Goal: Transaction & Acquisition: Purchase product/service

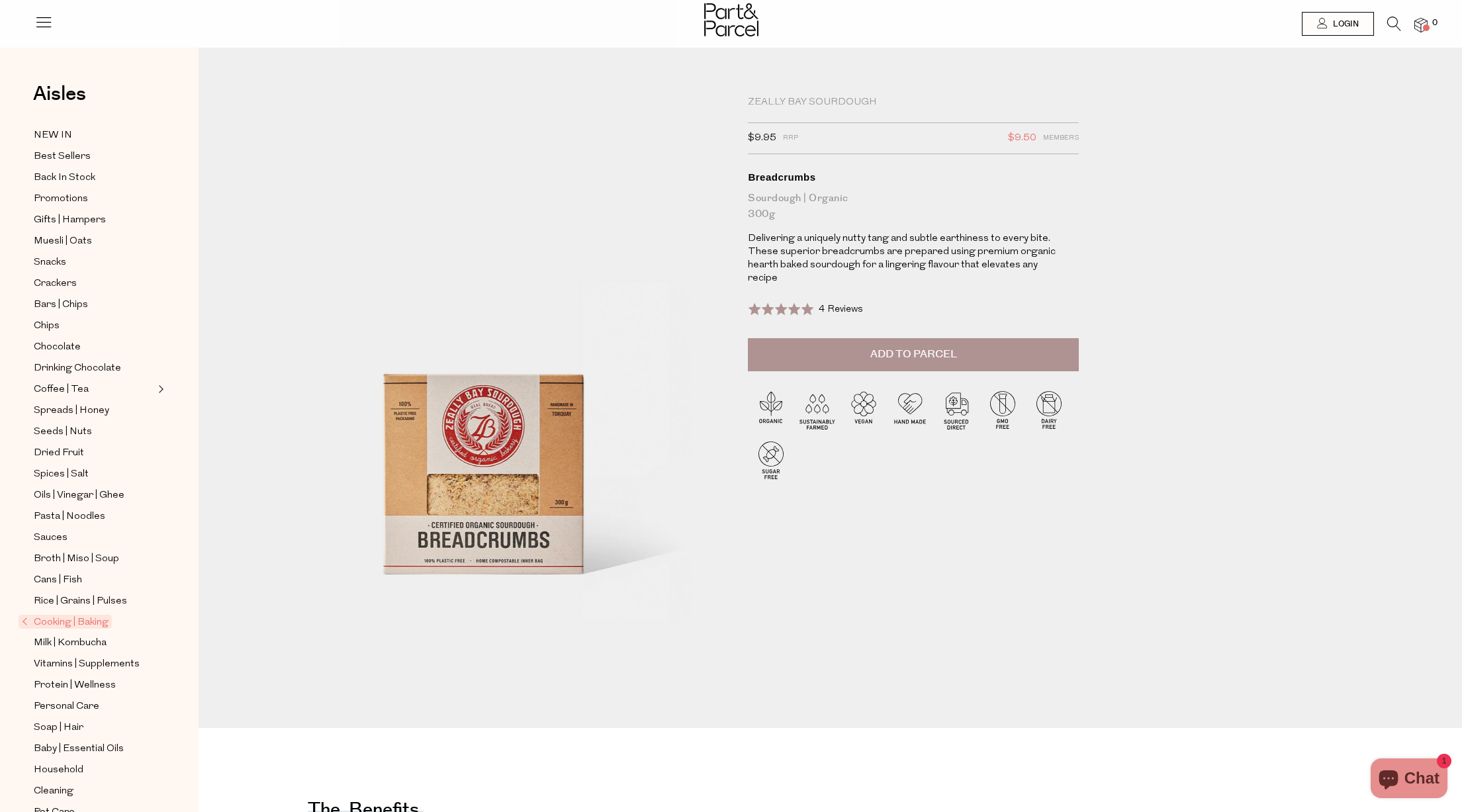
click at [902, 347] on span "Add to Parcel" at bounding box center [914, 354] width 87 height 15
click at [1055, 338] on button "button" at bounding box center [1060, 353] width 38 height 29
type input "2"
click at [1058, 338] on button "button" at bounding box center [1060, 353] width 38 height 29
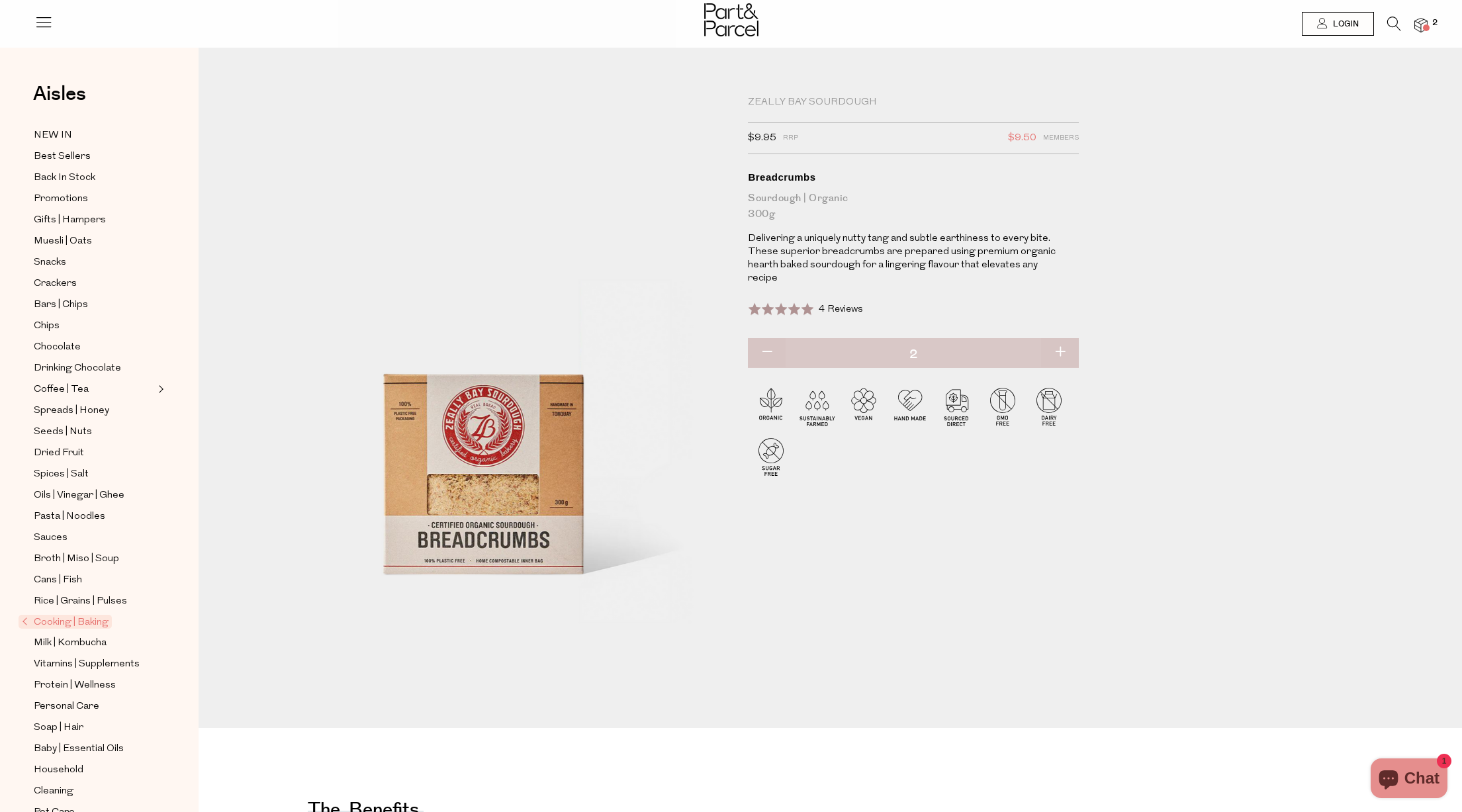
type input "3"
click at [1061, 338] on button "button" at bounding box center [1060, 353] width 38 height 29
type input "4"
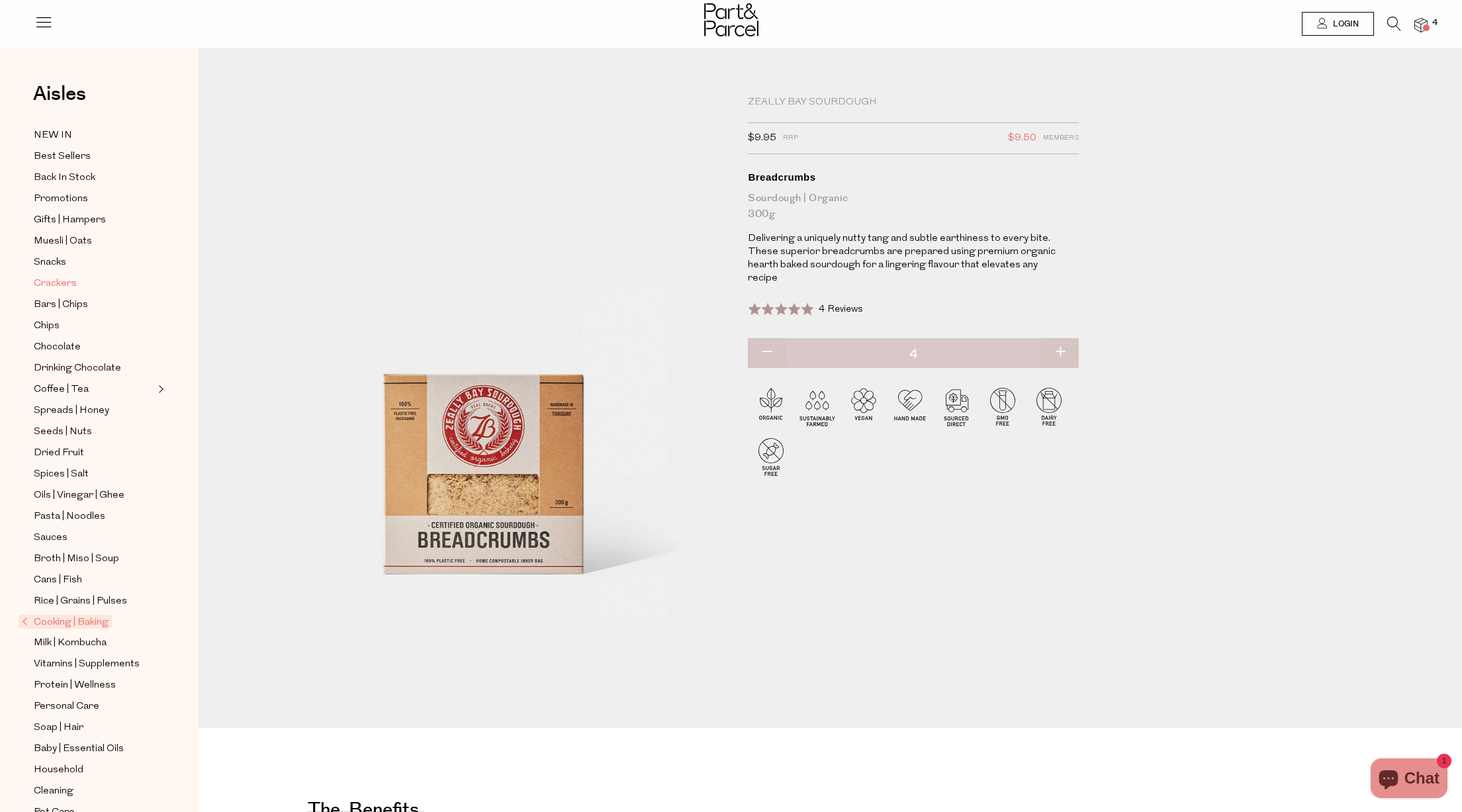
click at [61, 285] on span "Crackers" at bounding box center [55, 284] width 43 height 16
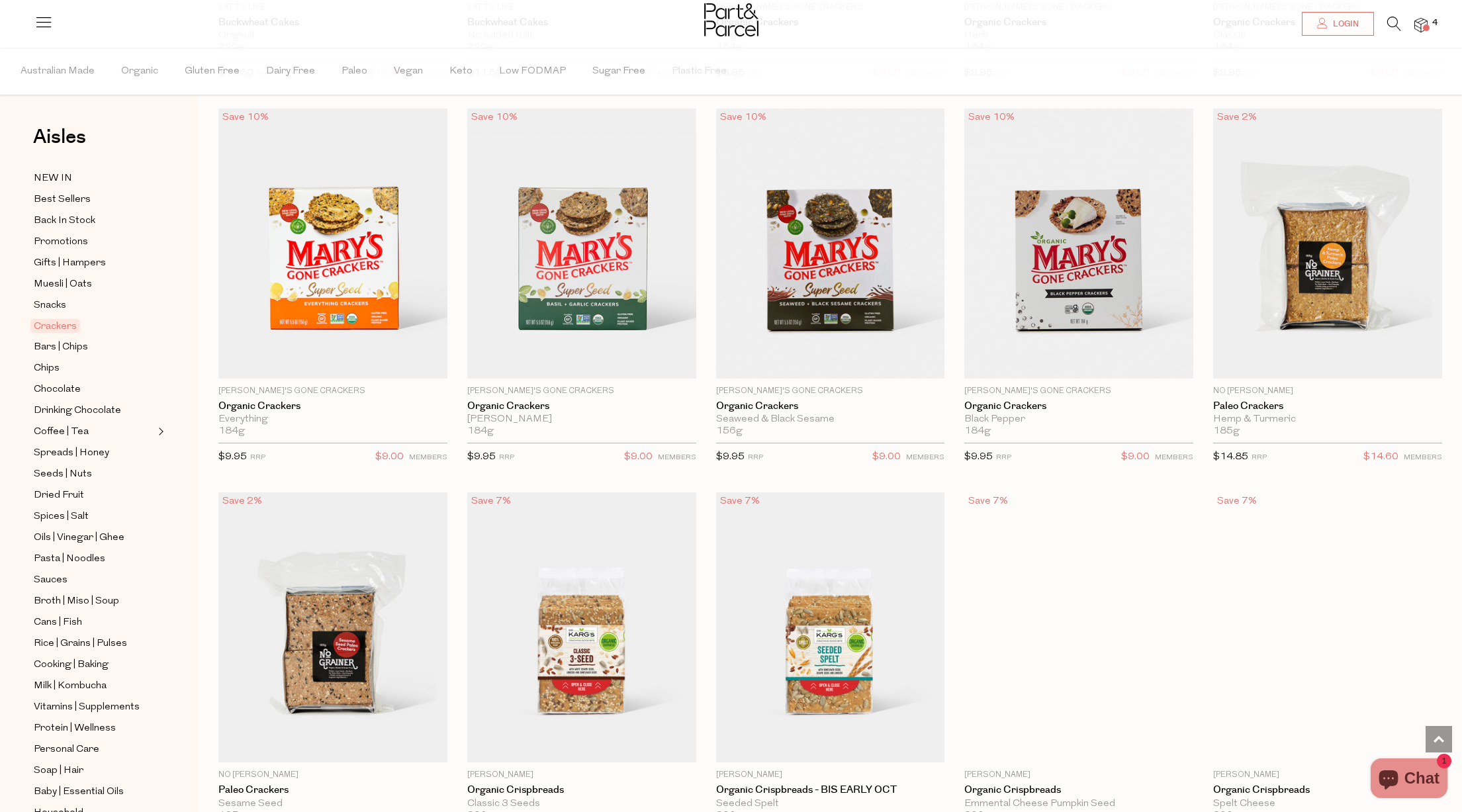
scroll to position [1539, 0]
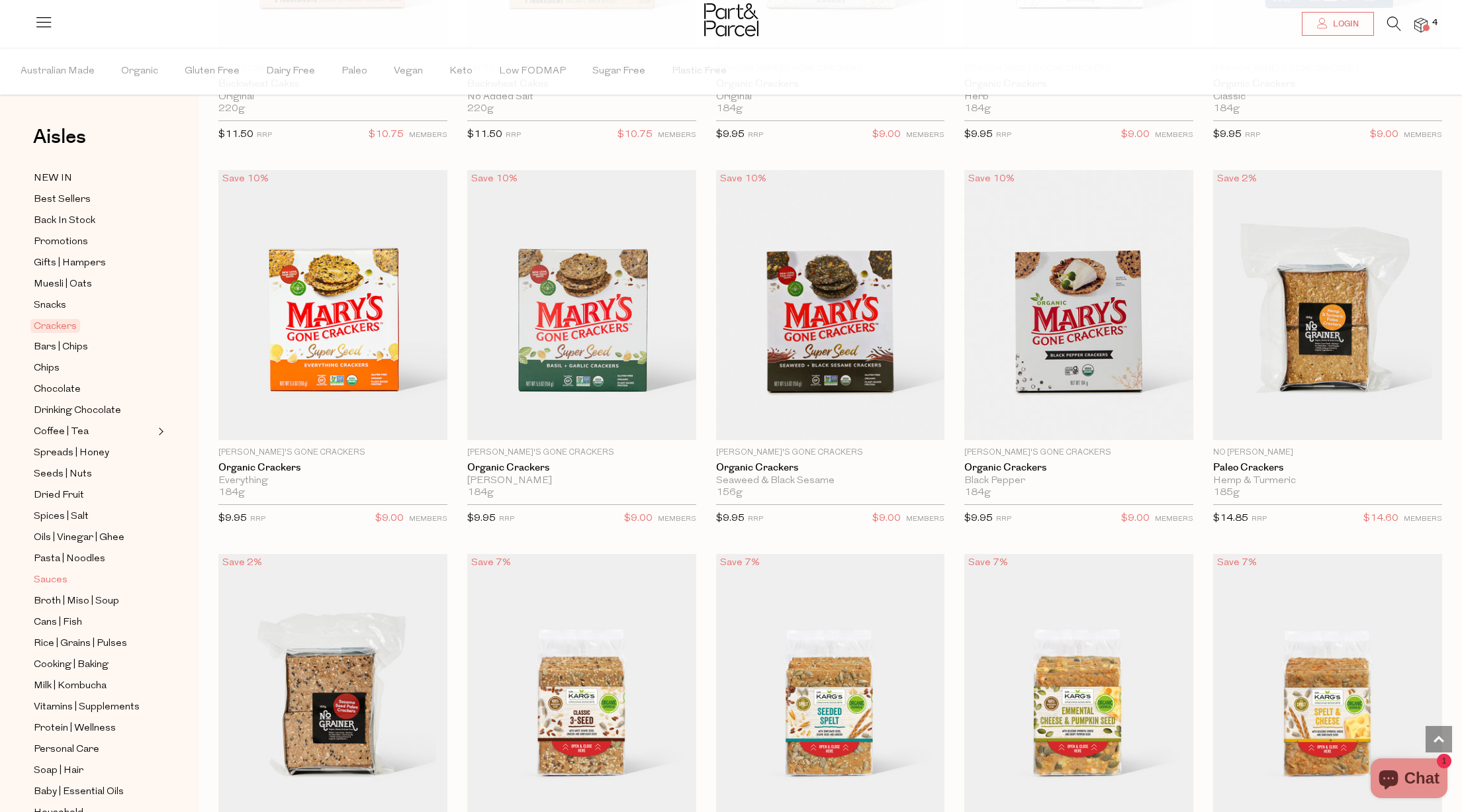
click at [61, 581] on span "Sauces" at bounding box center [51, 581] width 34 height 16
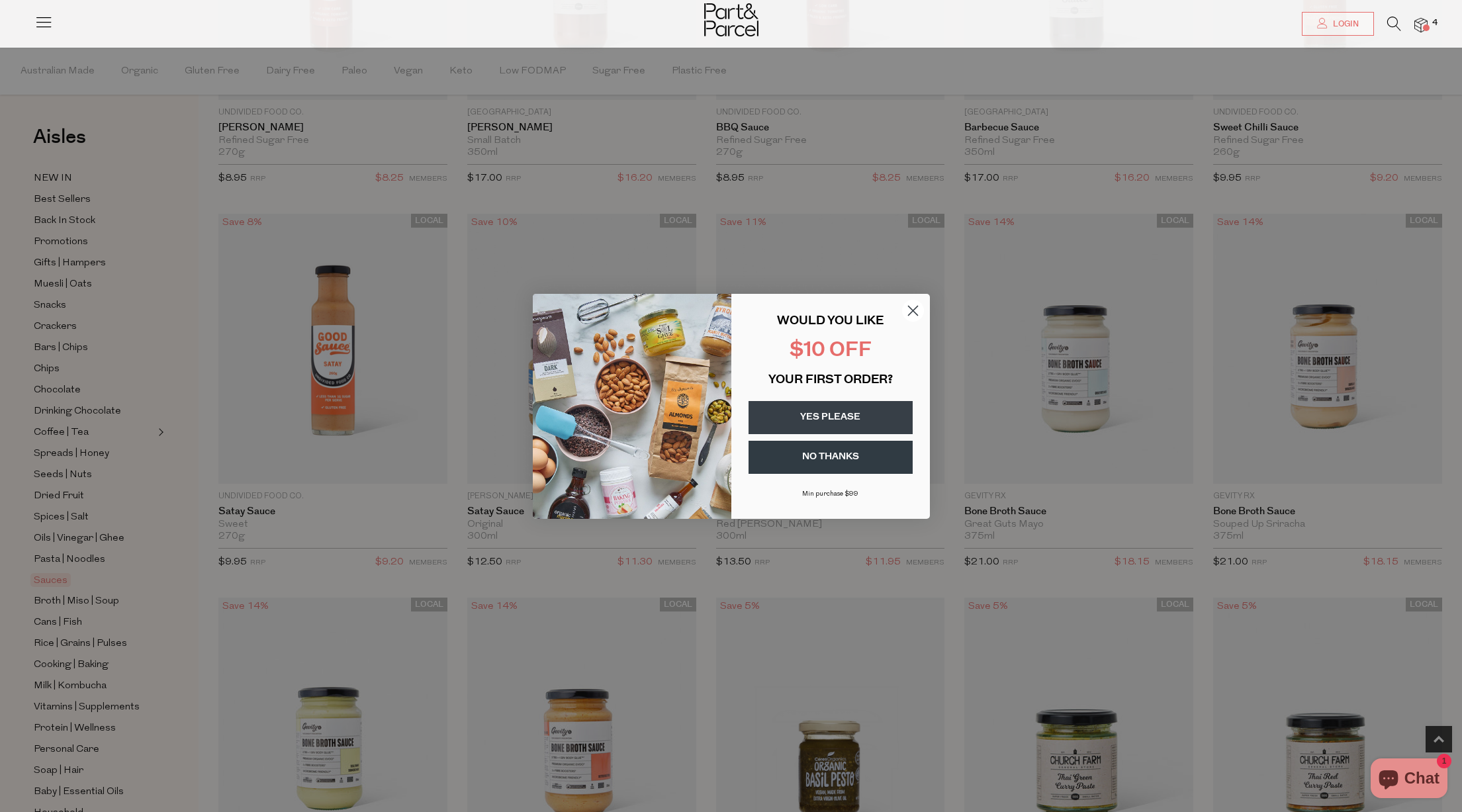
scroll to position [373, 0]
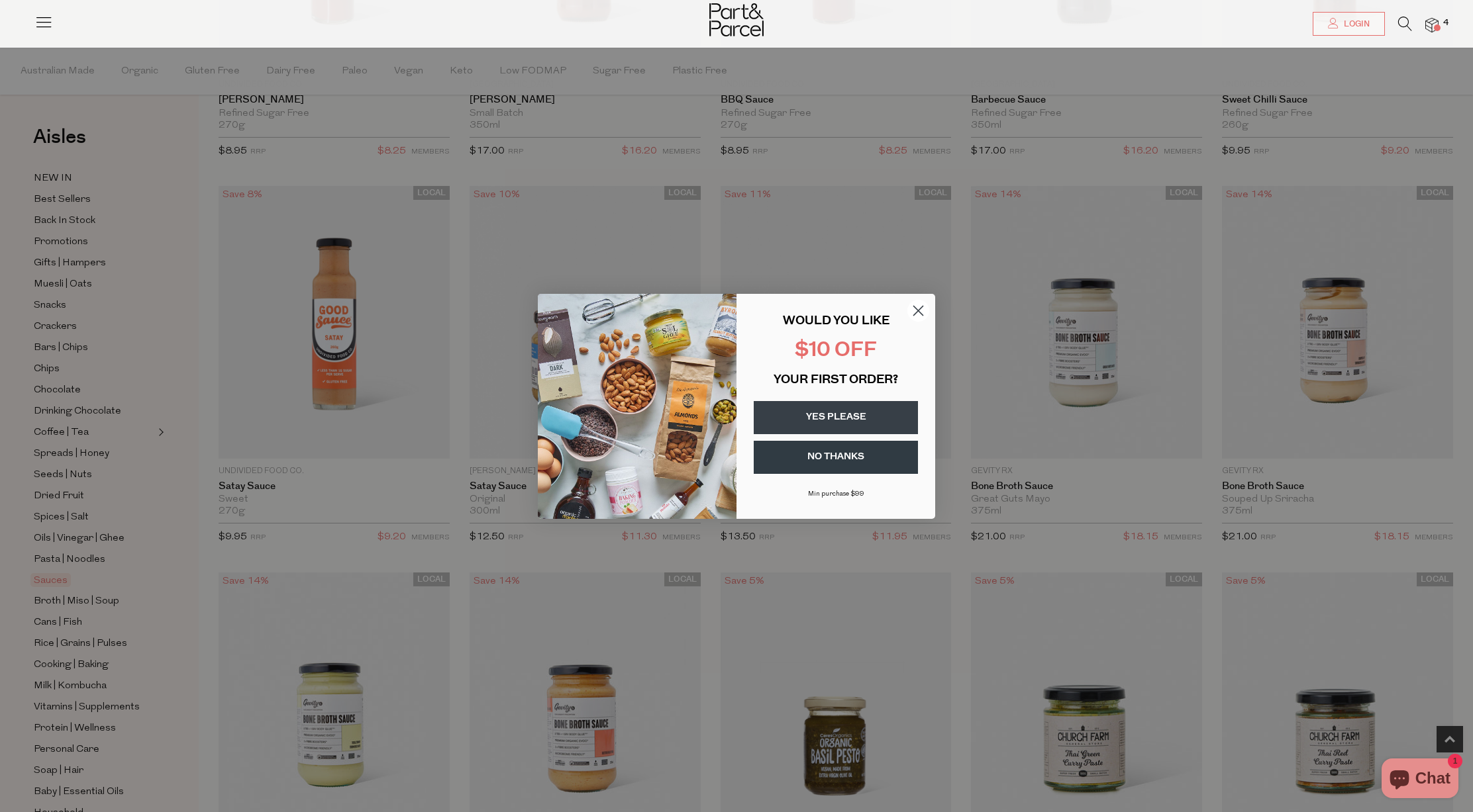
click at [878, 418] on button "YES PLEASE" at bounding box center [836, 417] width 164 height 33
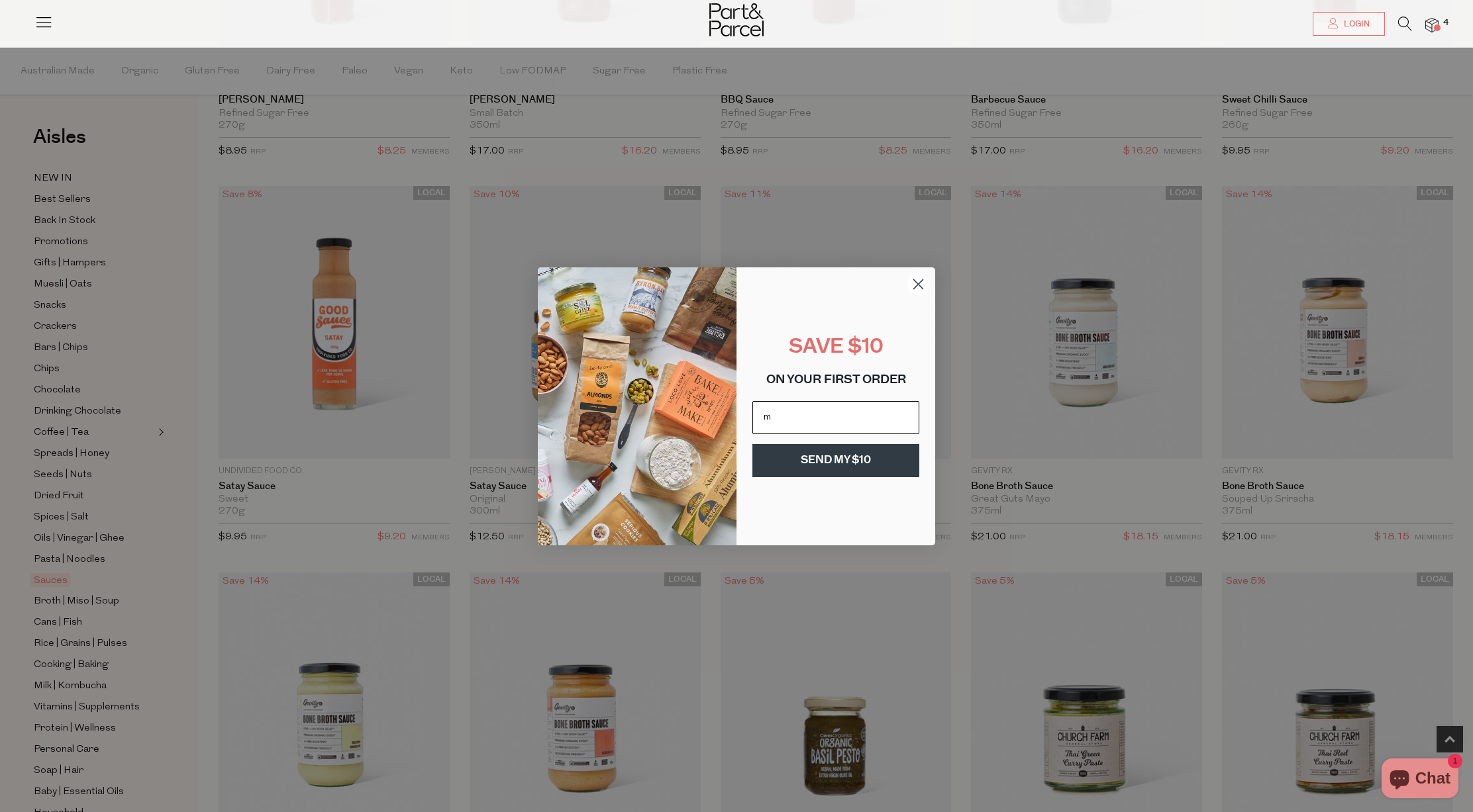
type input "[PERSON_NAME][EMAIL_ADDRESS][DOMAIN_NAME]"
click at [850, 466] on button "SEND MY $10" at bounding box center [836, 460] width 167 height 33
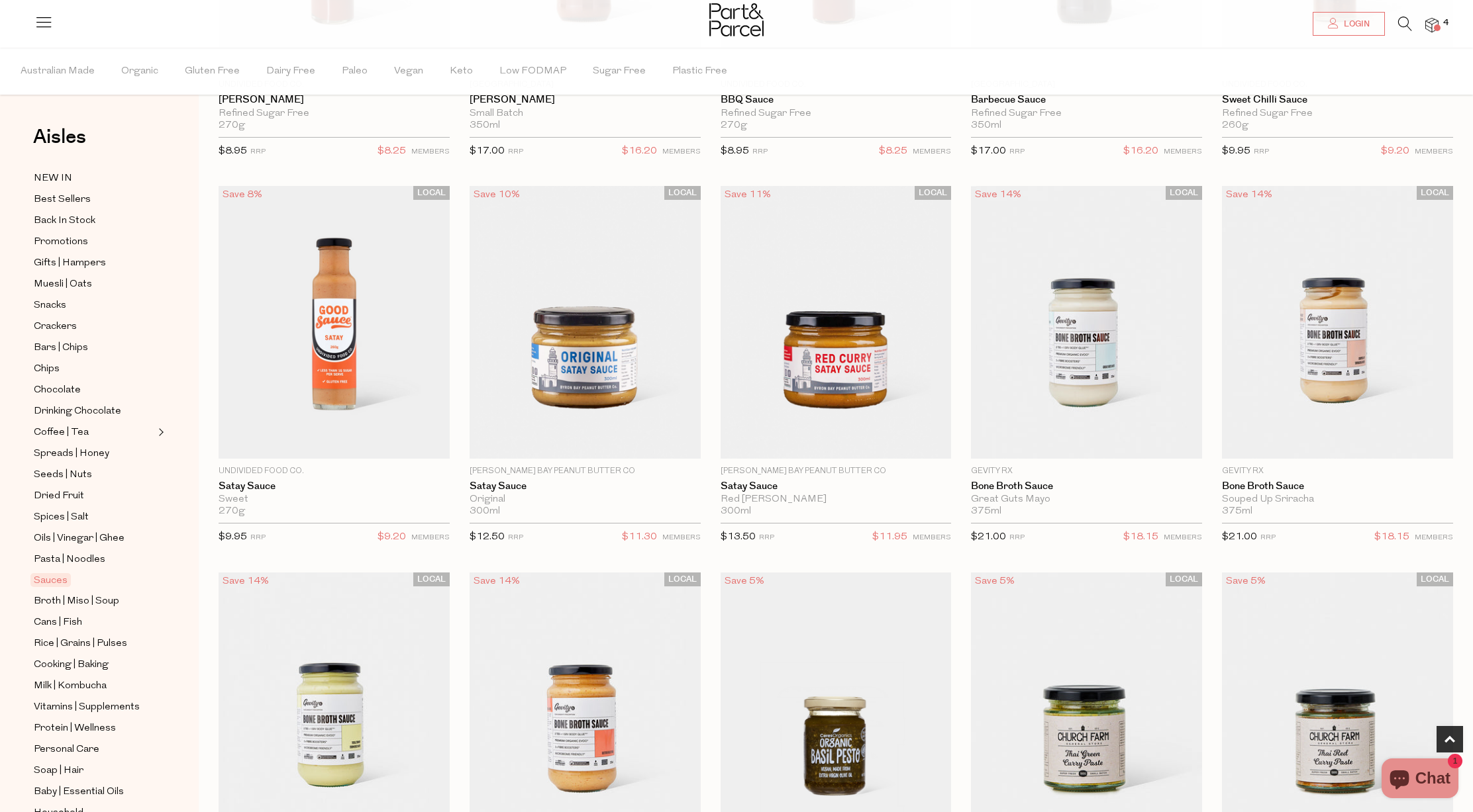
click at [860, 611] on div "Close dialog THANK YOU SEE YOUR INBOX Submit" at bounding box center [736, 406] width 1473 height 812
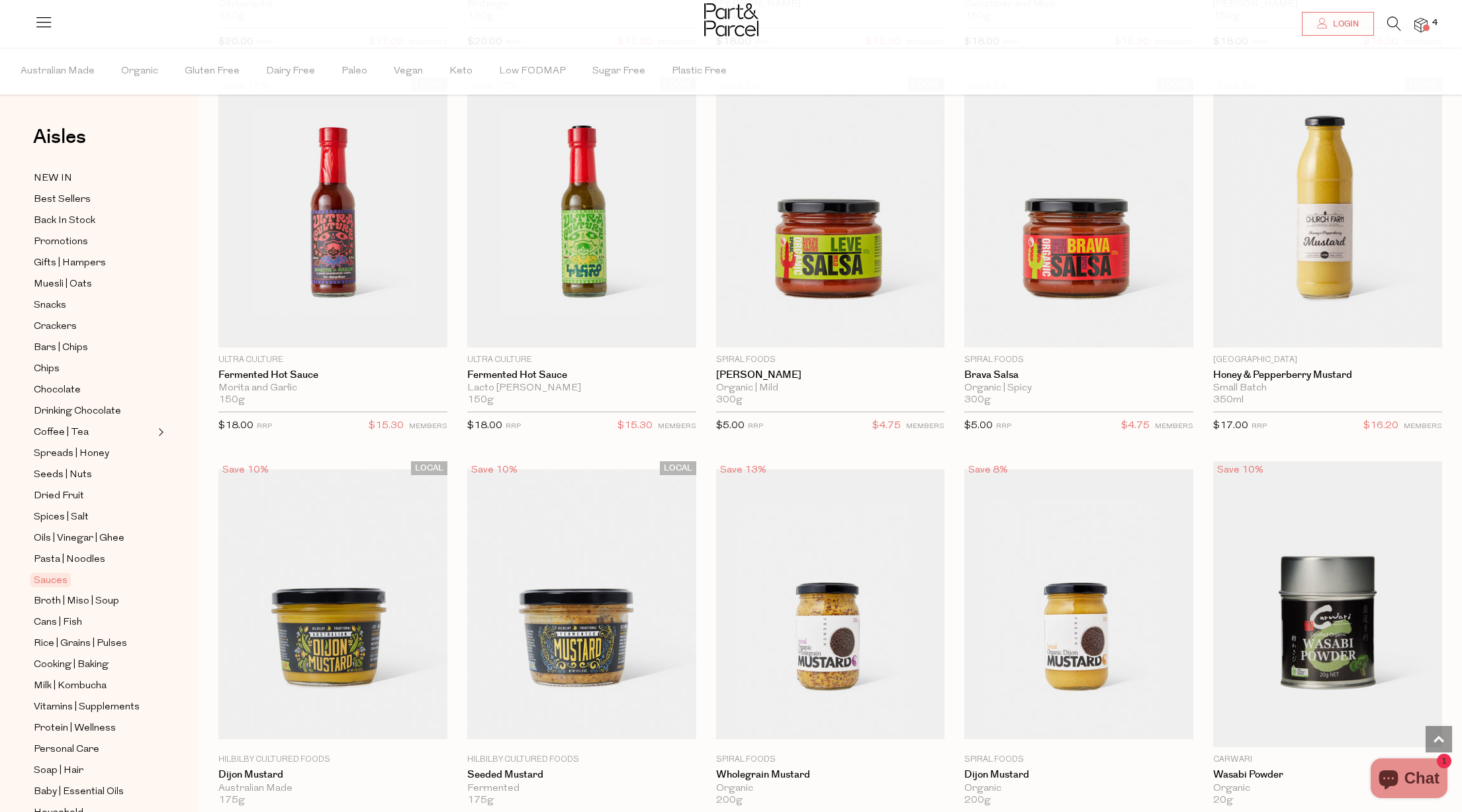
scroll to position [3024, 0]
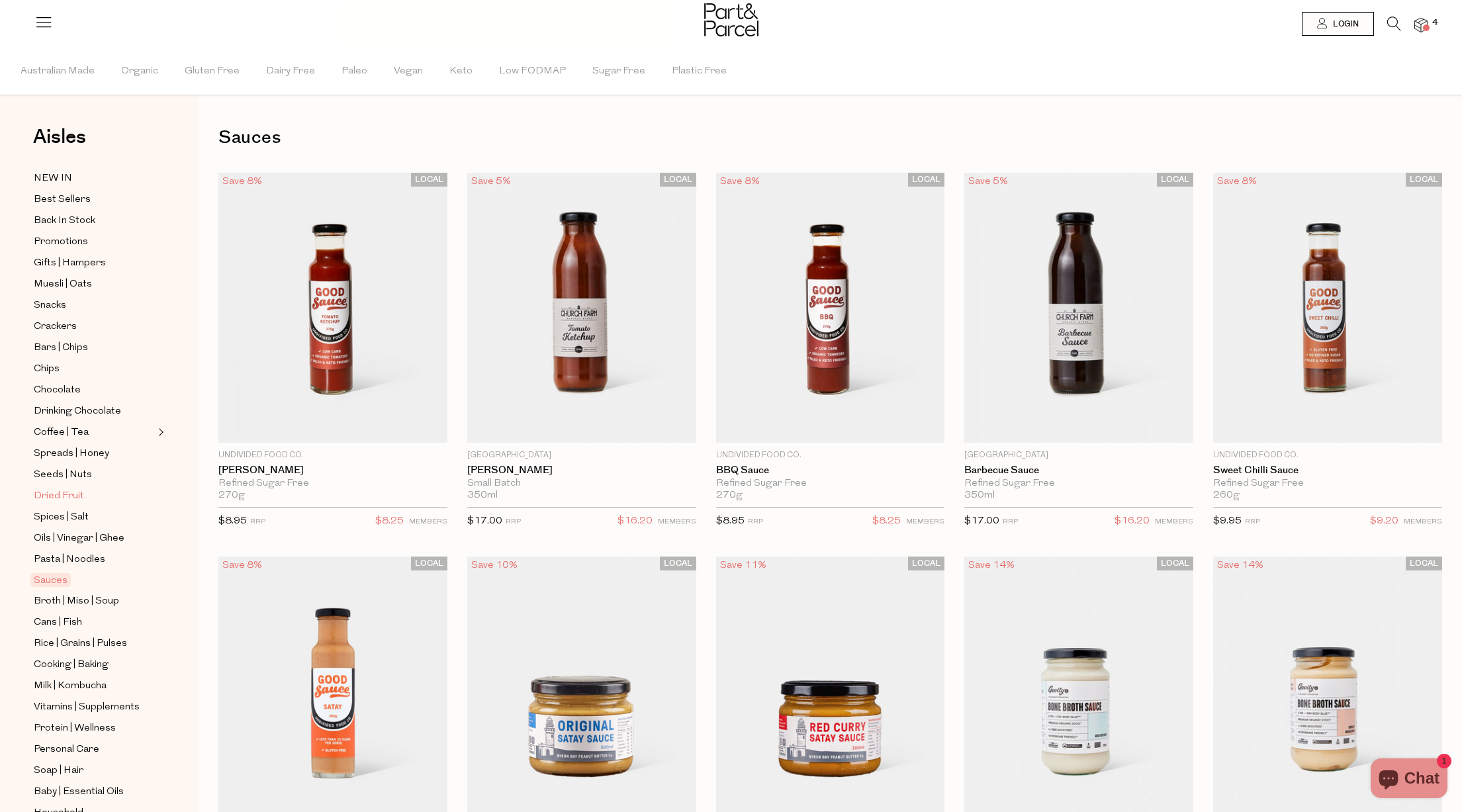
click at [70, 498] on span "Dried Fruit" at bounding box center [59, 496] width 50 height 16
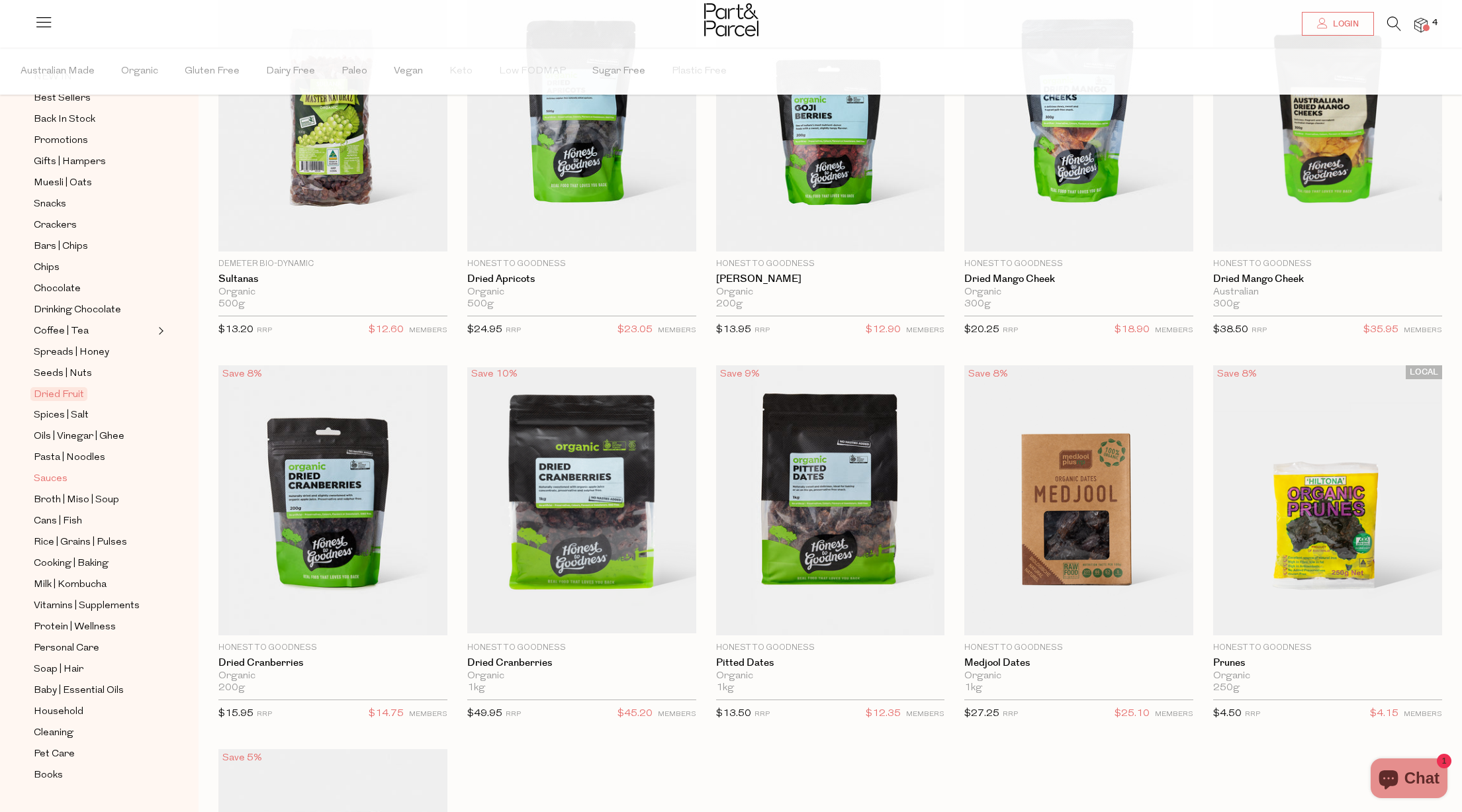
scroll to position [108, 0]
click at [73, 432] on span "Oils | Vinegar | Ghee" at bounding box center [79, 430] width 91 height 16
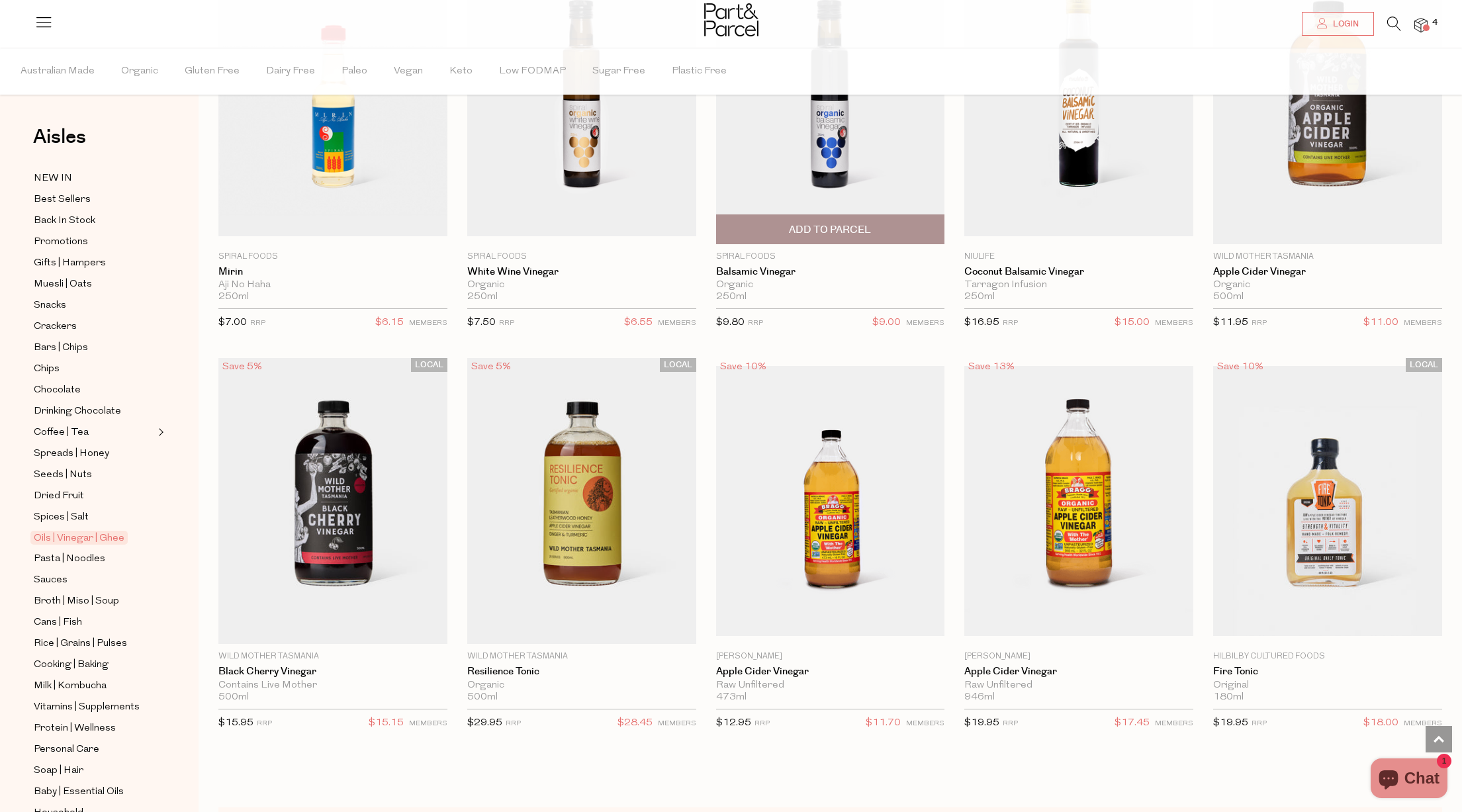
scroll to position [3304, 0]
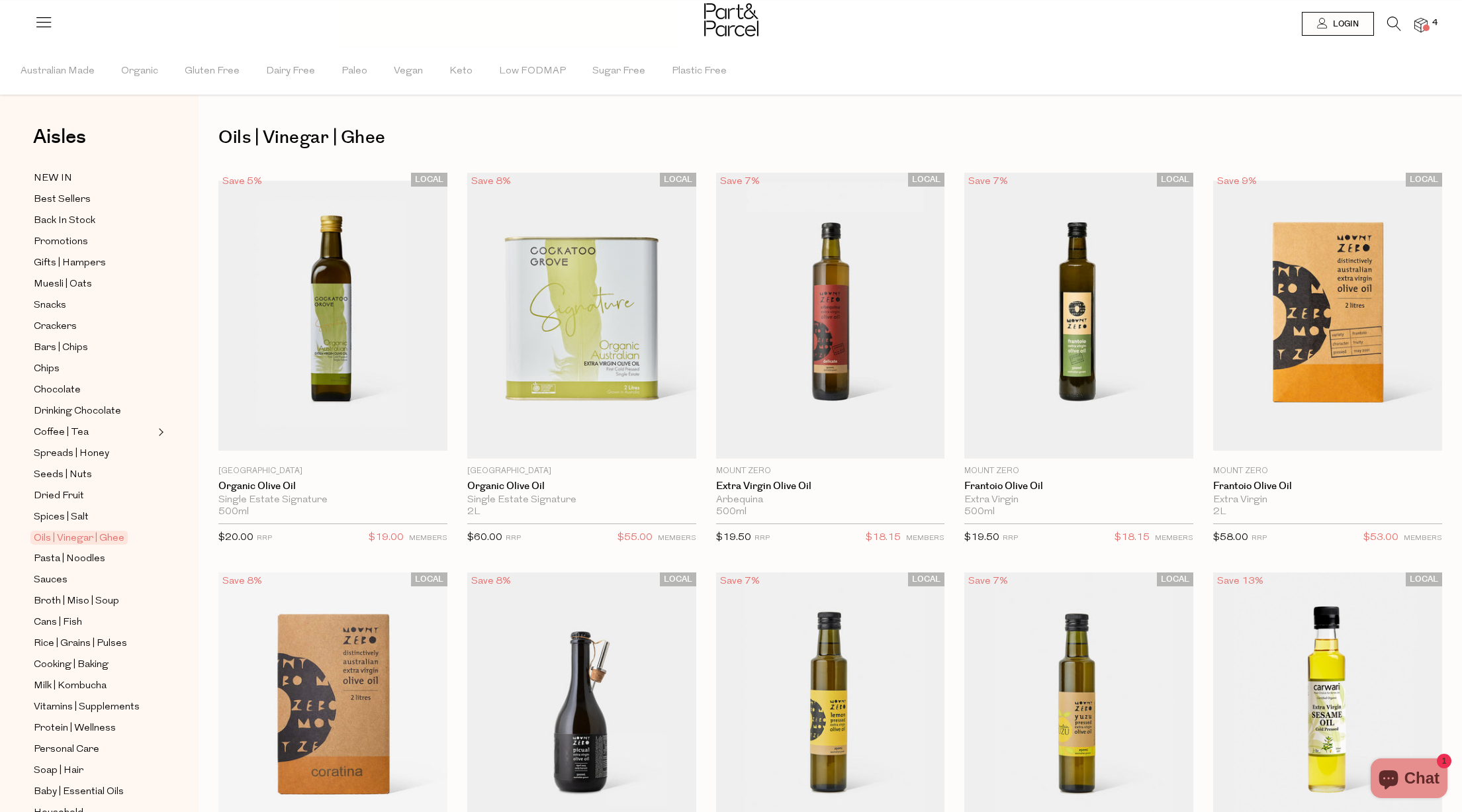
click at [1420, 25] on img at bounding box center [1421, 25] width 13 height 15
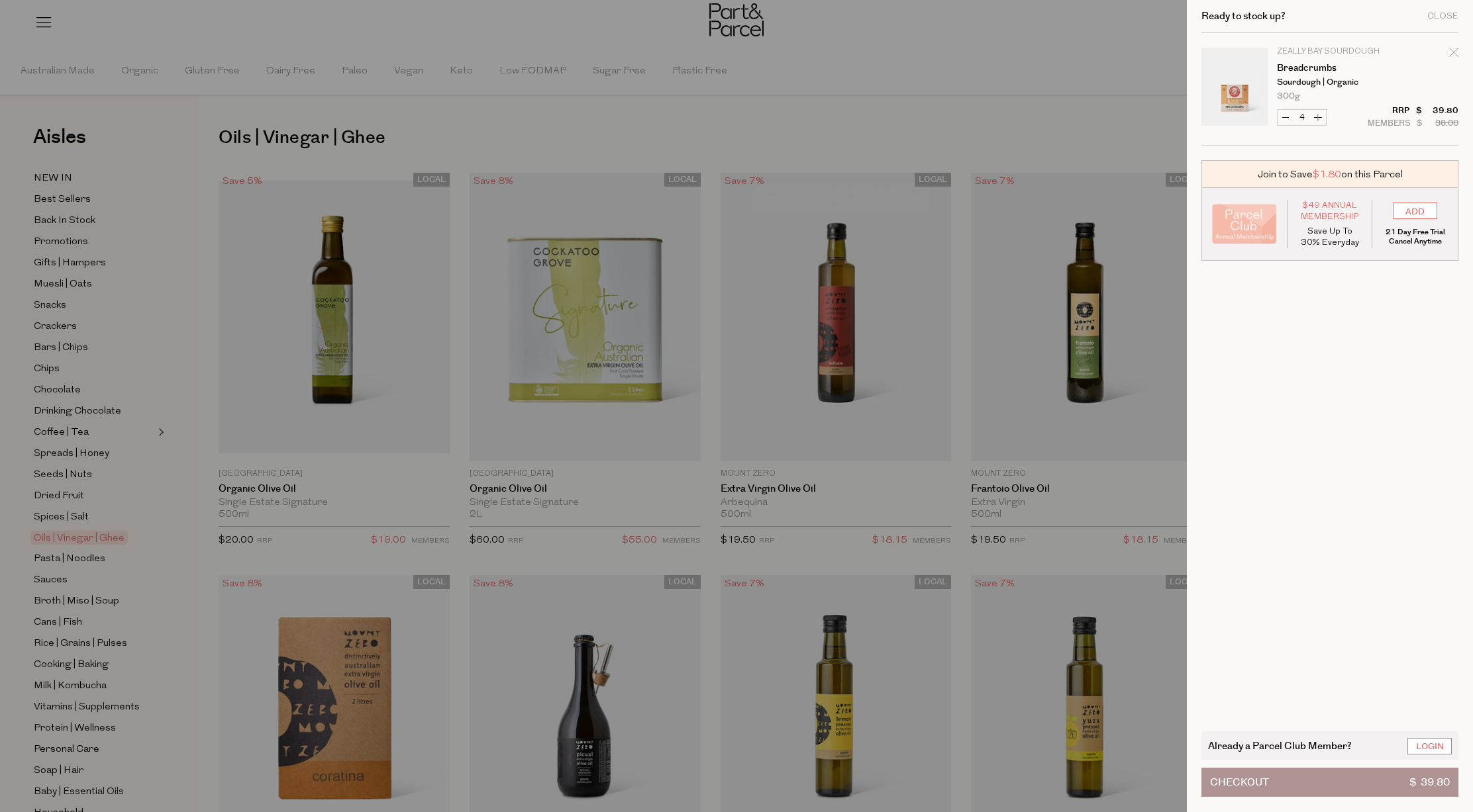
click at [1331, 787] on button "Checkout $ 39.80" at bounding box center [1330, 782] width 257 height 29
